Goal: Find specific page/section: Find specific page/section

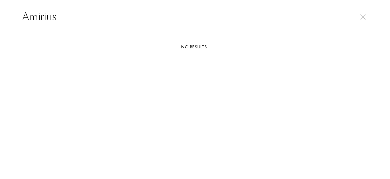
select select "DE"
click at [0, 17] on div "Amirius" at bounding box center [195, 16] width 390 height 33
drag, startPoint x: 78, startPoint y: 21, endPoint x: 0, endPoint y: 18, distance: 78.4
click at [0, 18] on div "Angelos" at bounding box center [195, 16] width 390 height 33
paste input "Moment In [GEOGRAPHIC_DATA]"
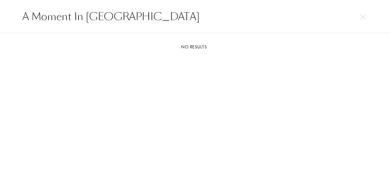
click at [141, 16] on input "A Moment In [GEOGRAPHIC_DATA]" at bounding box center [195, 16] width 366 height 15
paste input "nna Zworykina"
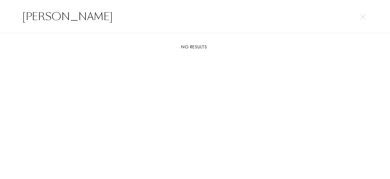
drag, startPoint x: 108, startPoint y: 13, endPoint x: 1, endPoint y: 13, distance: 107.8
click at [0, 13] on div "[PERSON_NAME]" at bounding box center [195, 16] width 390 height 33
paste input "[PERSON_NAME][GEOGRAPHIC_DATA]"
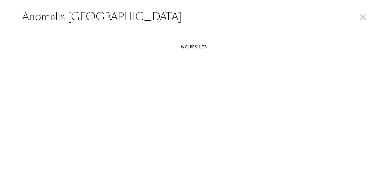
drag, startPoint x: 104, startPoint y: 17, endPoint x: 0, endPoint y: 8, distance: 104.0
click at [0, 8] on div "Anomalia [GEOGRAPHIC_DATA]" at bounding box center [195, 16] width 390 height 33
paste input "ou"
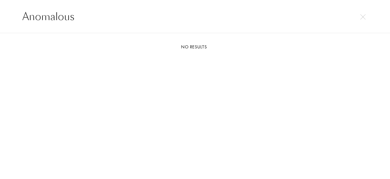
type input "Anomalous"
